Goal: Find specific page/section: Locate a particular part of the current website

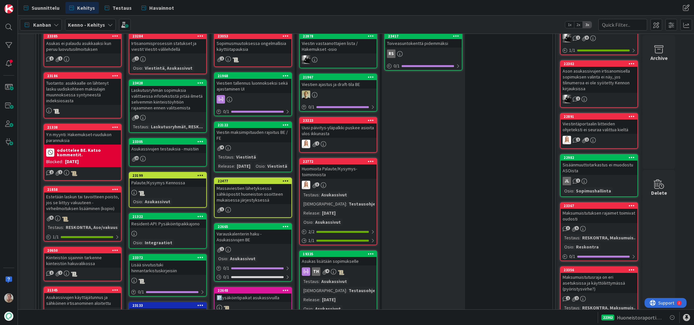
scroll to position [207, 0]
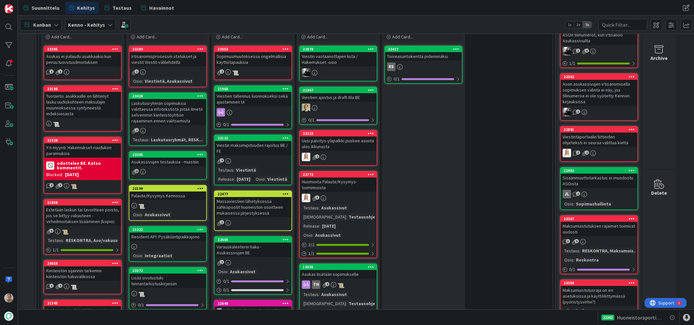
click at [339, 54] on div "Viestin vastaanottajien lista / Hakemukset -osio" at bounding box center [338, 59] width 77 height 14
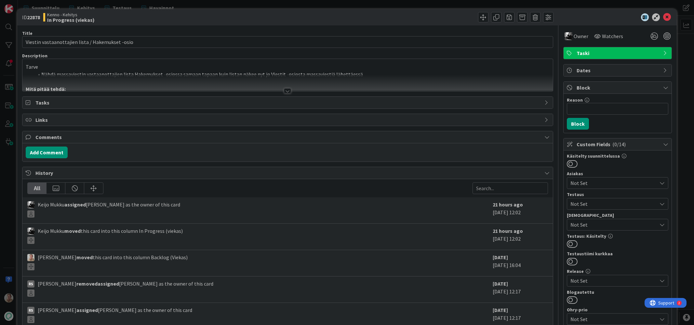
click at [338, 78] on div at bounding box center [287, 82] width 530 height 17
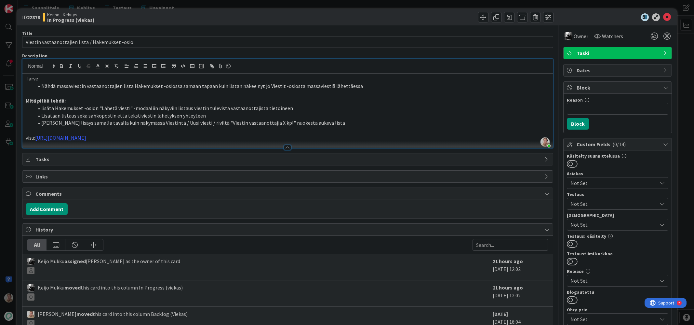
click at [663, 16] on icon at bounding box center [667, 17] width 8 height 8
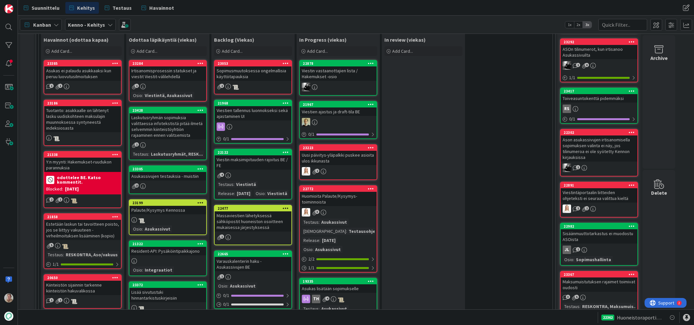
scroll to position [198, 0]
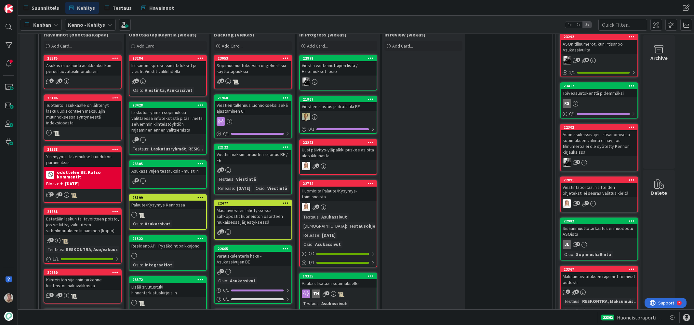
click at [175, 120] on div "Laskutusryhmän sopimuksia valittaessa infotekstistä pitää ilmetä selvemmin kiin…" at bounding box center [167, 121] width 77 height 26
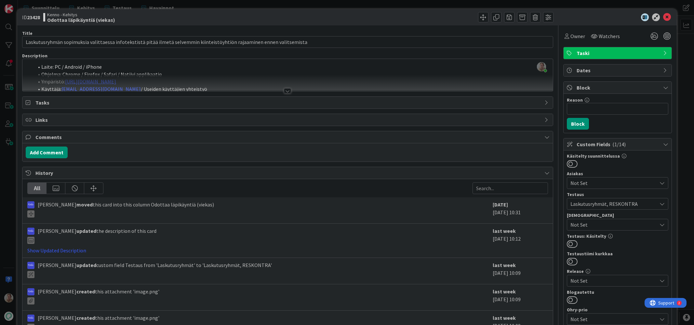
click at [201, 85] on div at bounding box center [287, 82] width 530 height 17
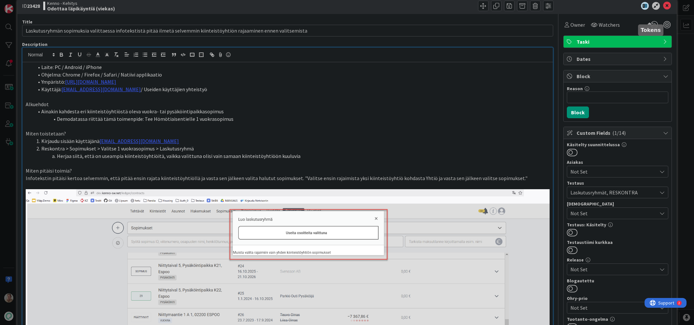
scroll to position [8, 0]
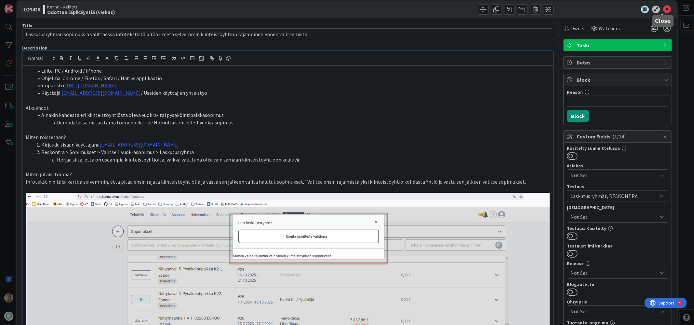
click at [663, 11] on icon at bounding box center [667, 10] width 8 height 8
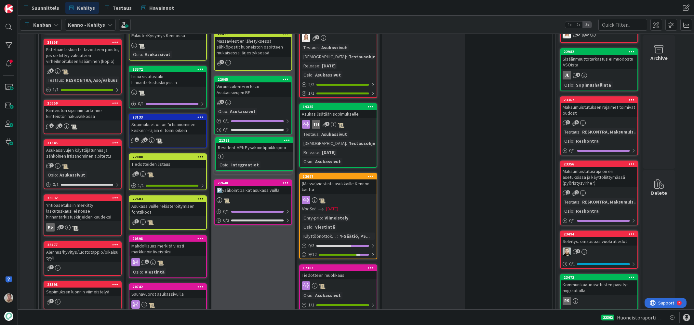
scroll to position [353, 0]
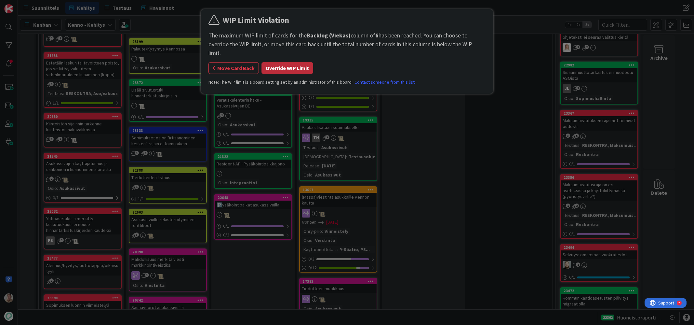
click at [289, 62] on button "Override WIP Limit" at bounding box center [287, 68] width 52 height 12
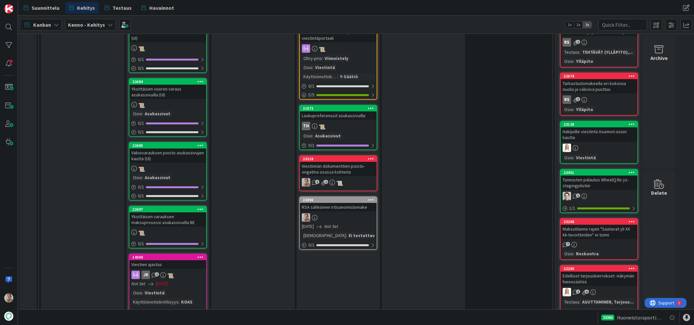
scroll to position [997, 0]
